Goal: Information Seeking & Learning: Learn about a topic

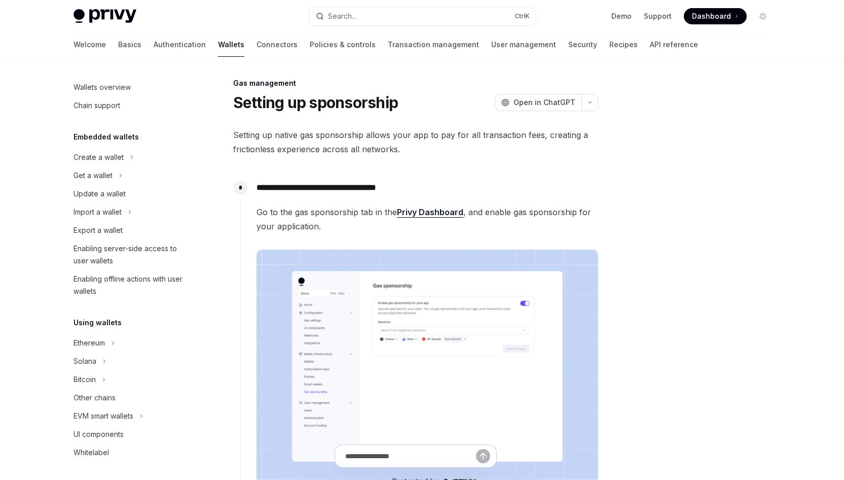
scroll to position [391, 0]
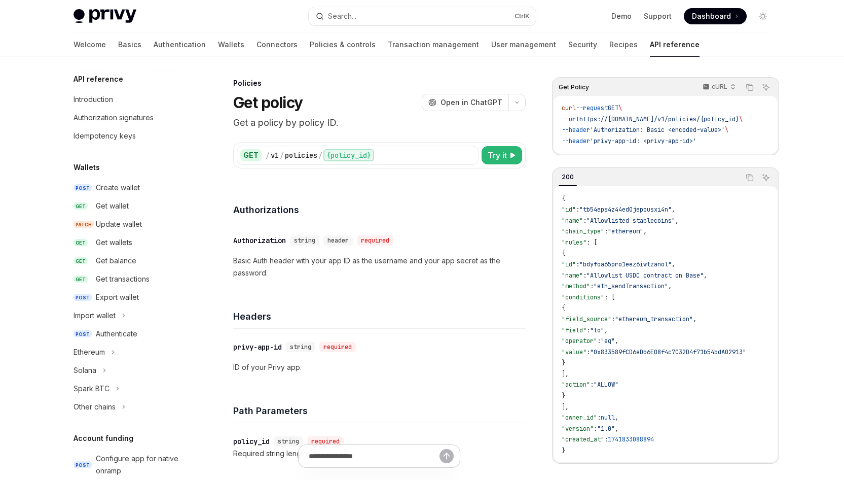
scroll to position [394, 0]
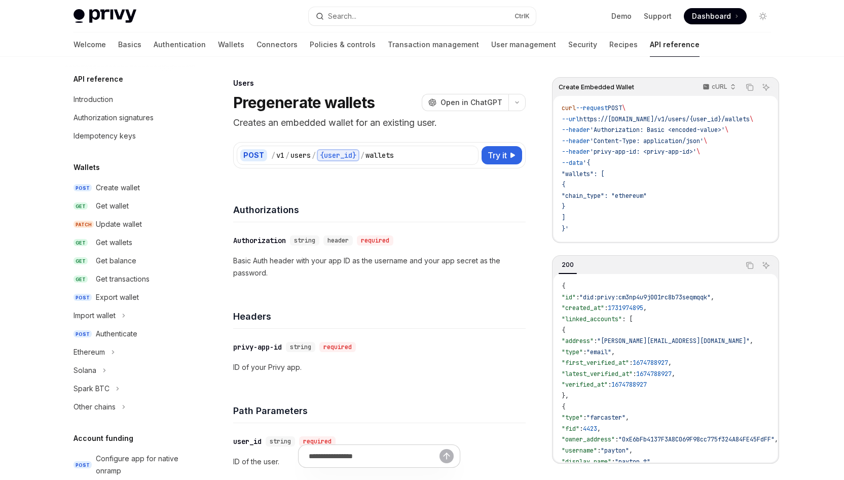
scroll to position [586, 0]
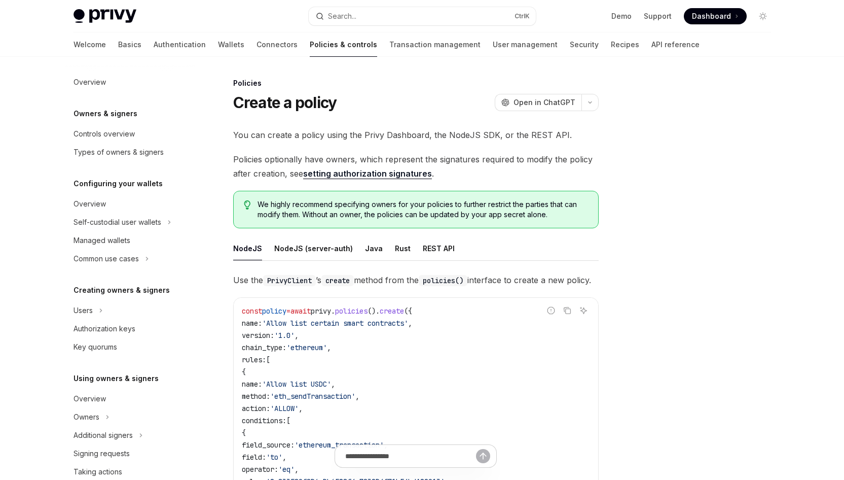
scroll to position [234, 0]
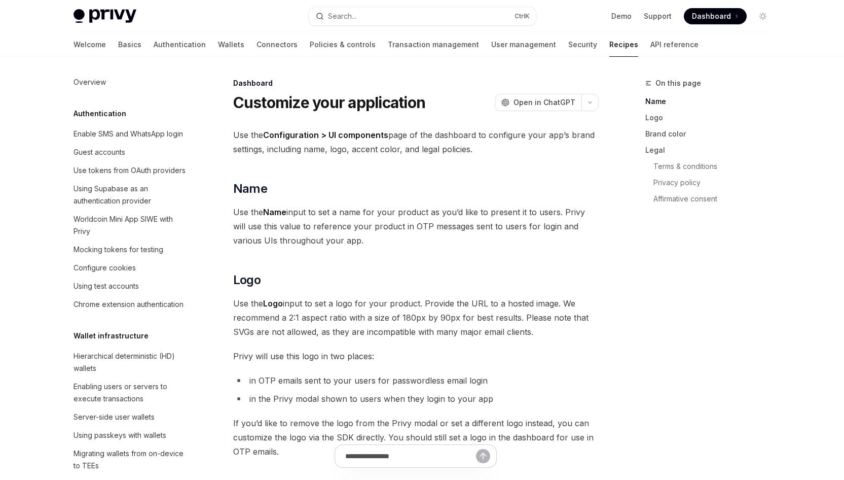
scroll to position [629, 0]
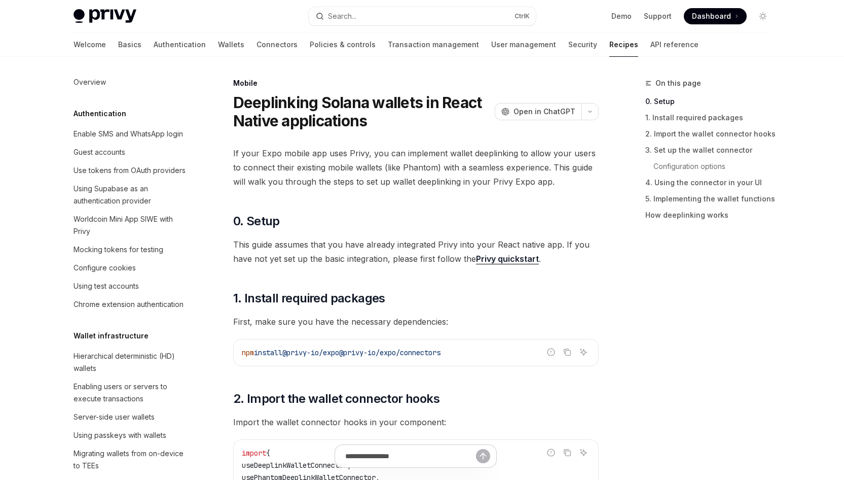
scroll to position [1134, 0]
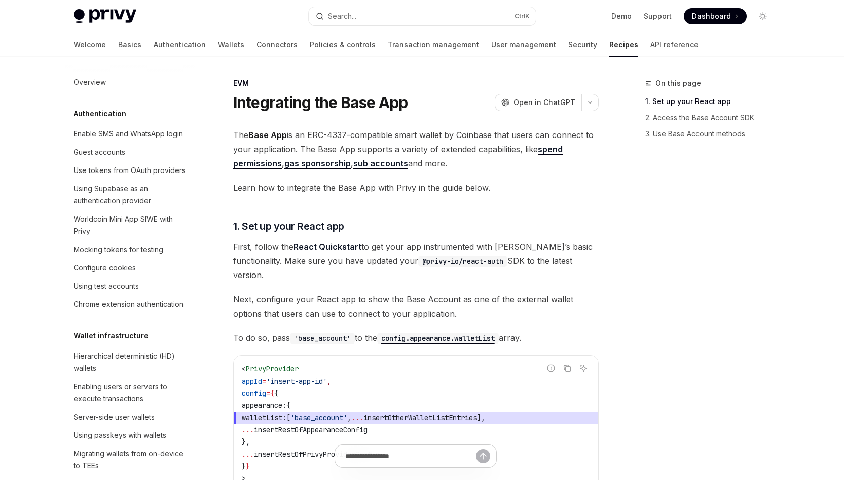
scroll to position [1378, 0]
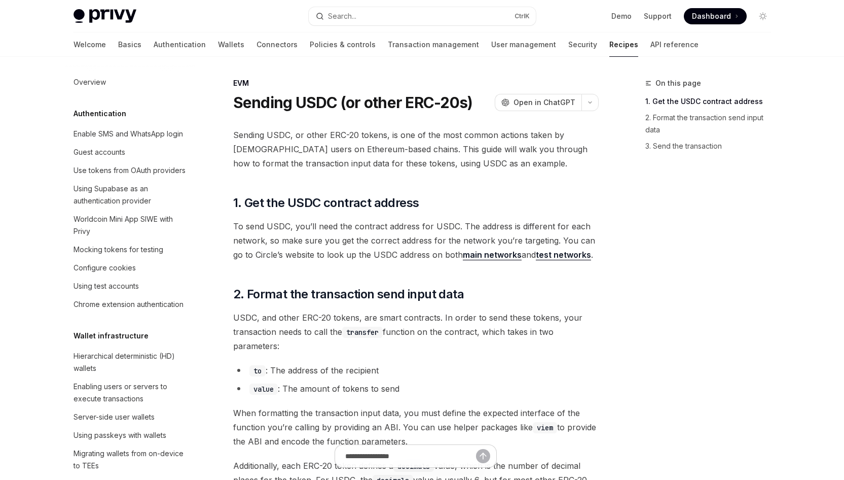
scroll to position [1353, 0]
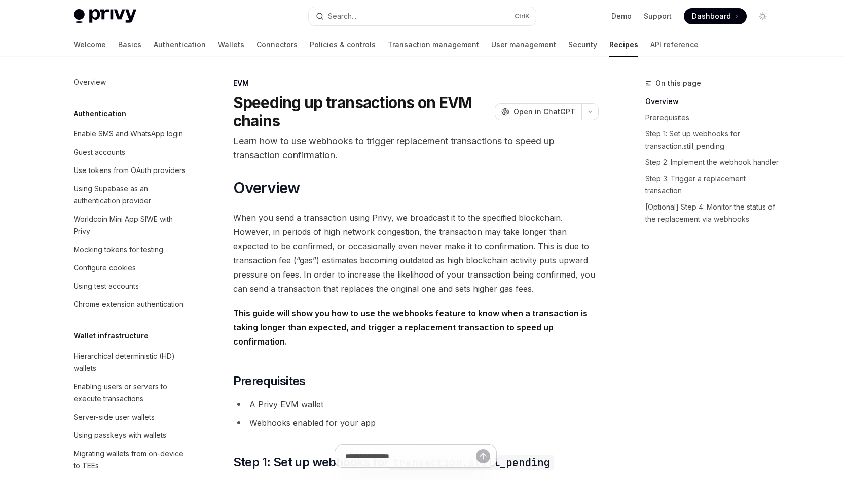
scroll to position [1475, 0]
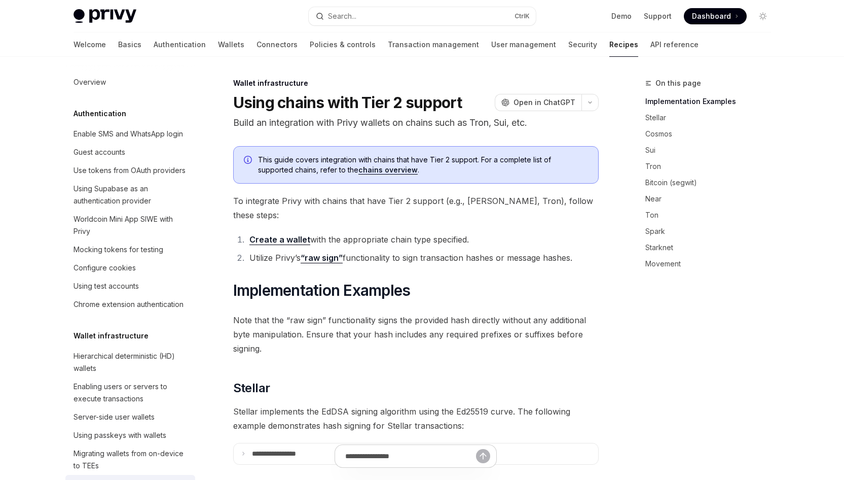
scroll to position [258, 0]
